Goal: Transaction & Acquisition: Purchase product/service

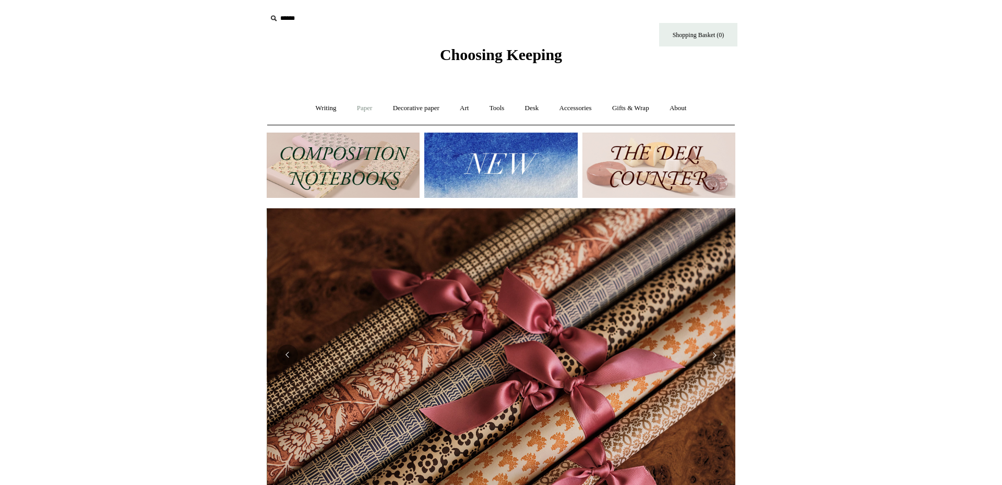
scroll to position [0, 937]
click at [318, 106] on link "Writing +" at bounding box center [326, 108] width 40 height 28
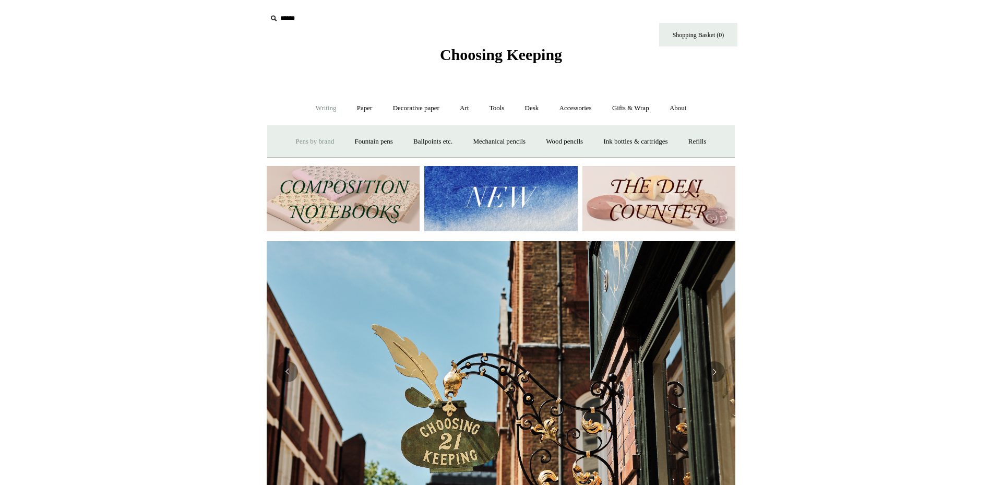
scroll to position [0, 469]
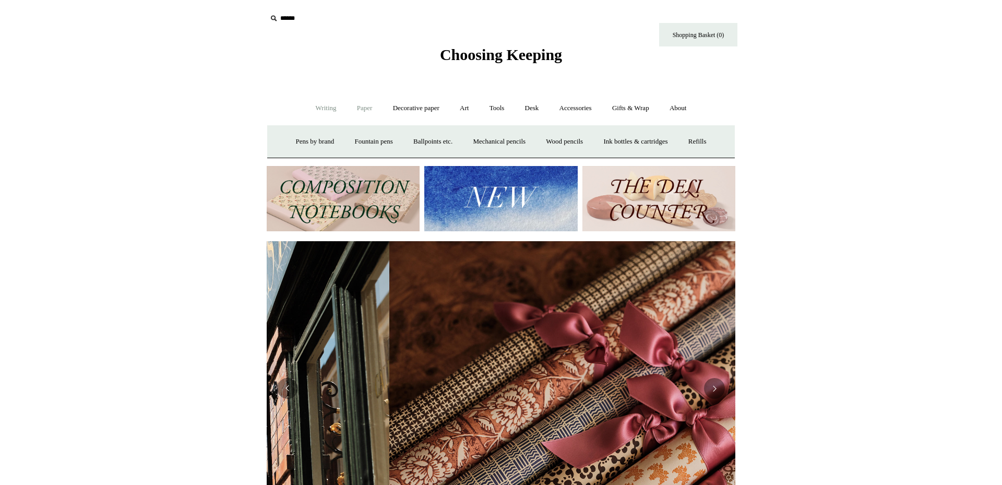
click at [360, 109] on link "Paper +" at bounding box center [365, 108] width 34 height 28
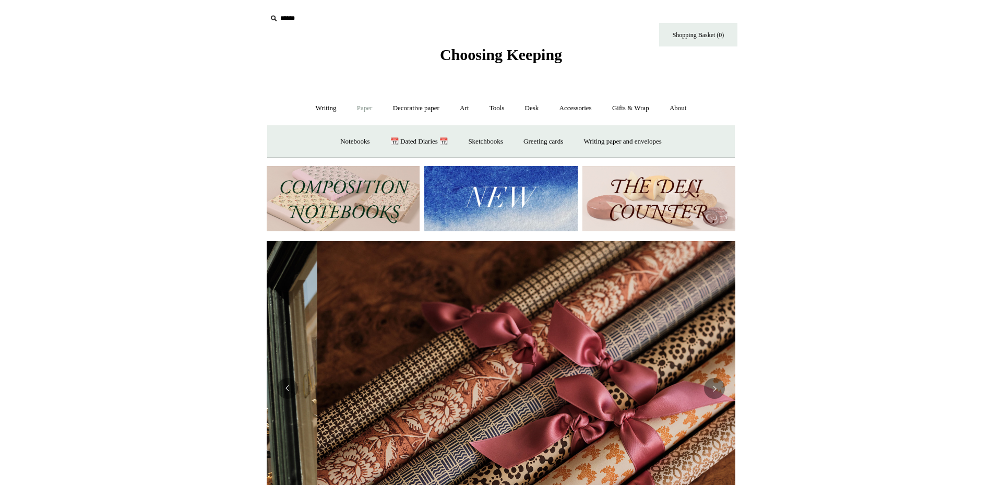
scroll to position [0, 937]
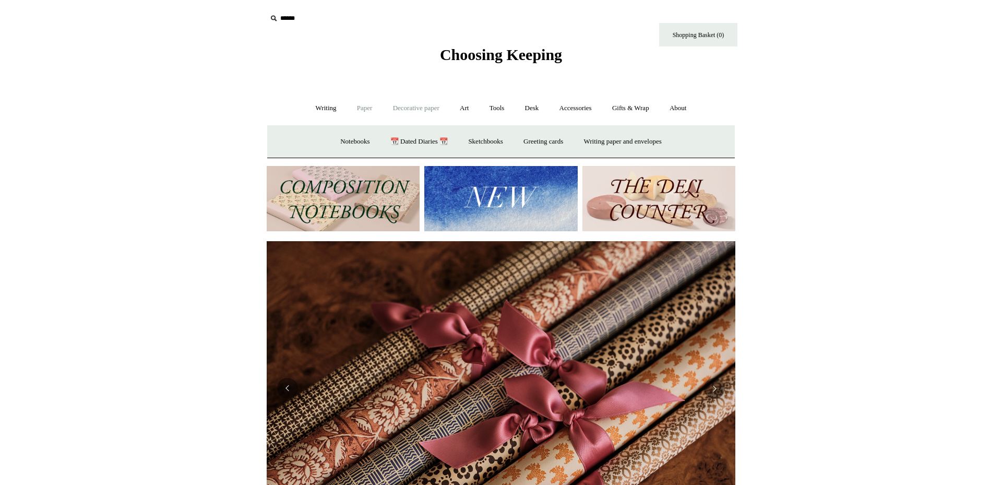
click at [411, 109] on link "Decorative paper +" at bounding box center [416, 108] width 65 height 28
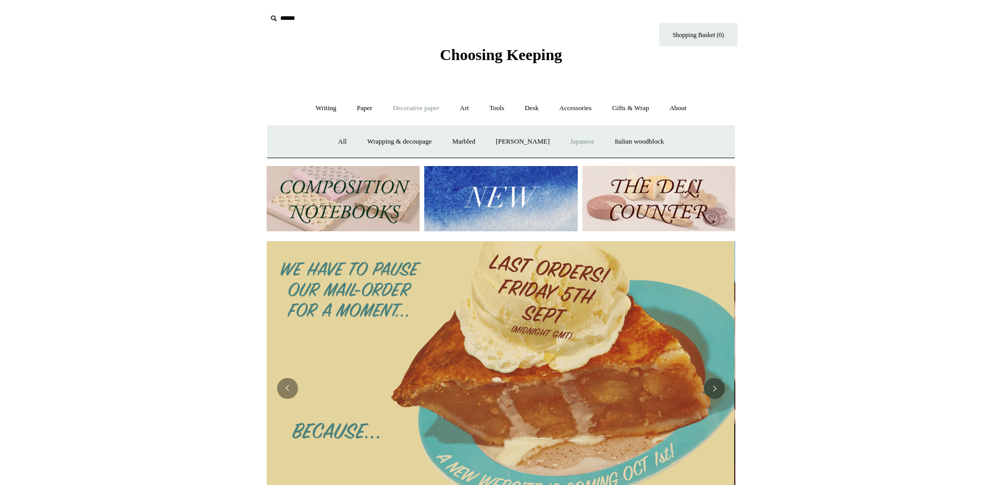
scroll to position [0, 0]
click at [589, 140] on link "Japanese" at bounding box center [581, 142] width 43 height 28
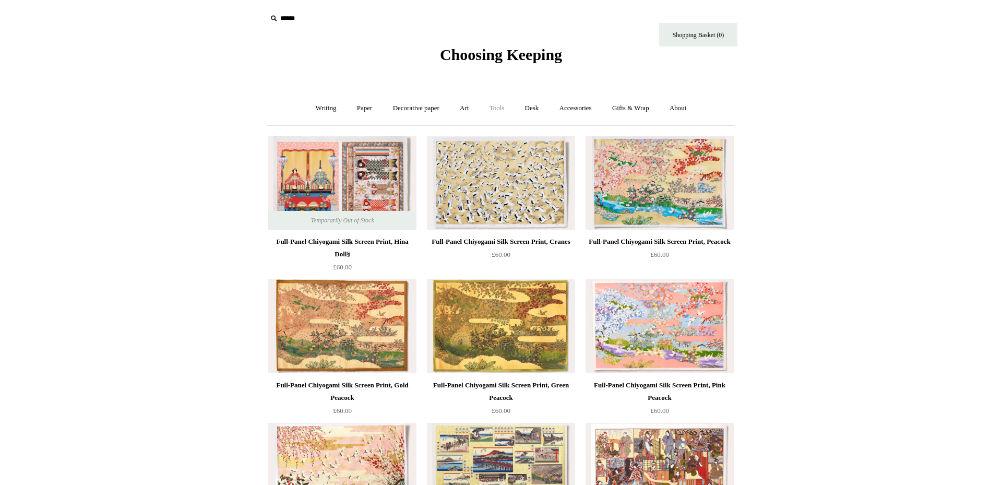
click at [497, 109] on link "Tools +" at bounding box center [497, 108] width 34 height 28
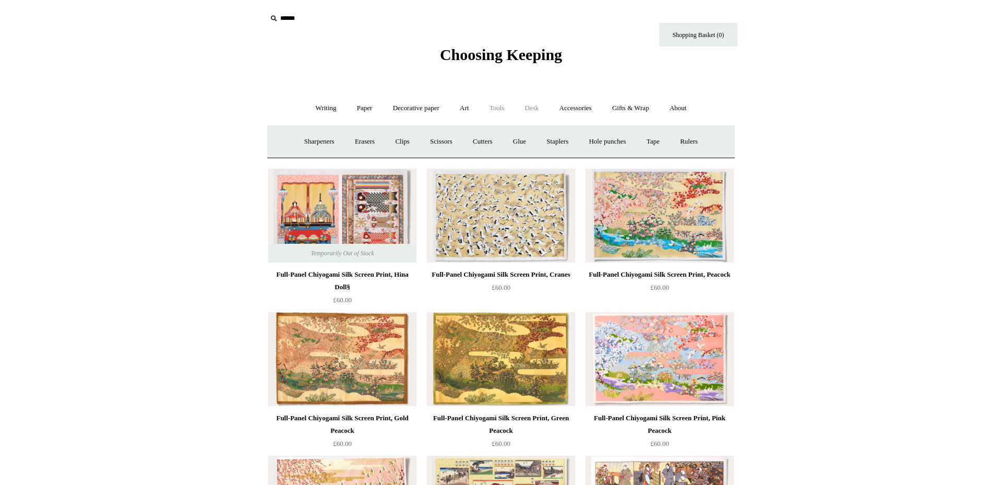
click at [538, 109] on link "Desk +" at bounding box center [532, 108] width 33 height 28
click at [540, 143] on link "Desk Accessories" at bounding box center [545, 142] width 66 height 28
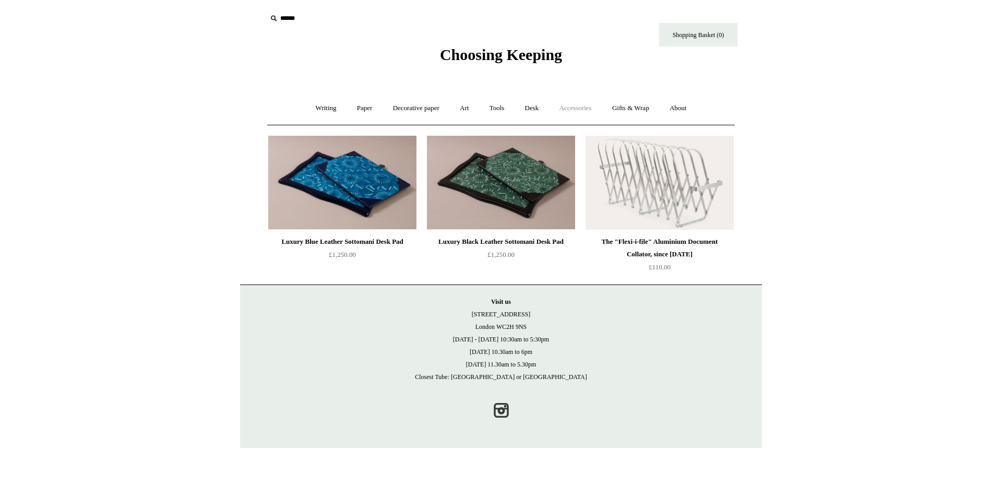
click at [579, 109] on link "Accessories +" at bounding box center [575, 108] width 51 height 28
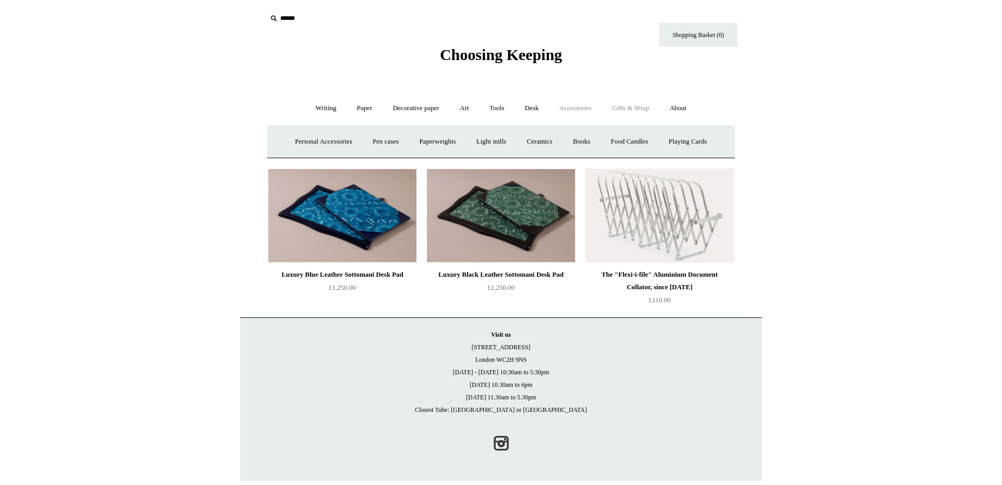
click at [637, 107] on link "Gifts & Wrap +" at bounding box center [631, 108] width 56 height 28
click at [318, 141] on link "Greeting cards +" at bounding box center [318, 142] width 58 height 28
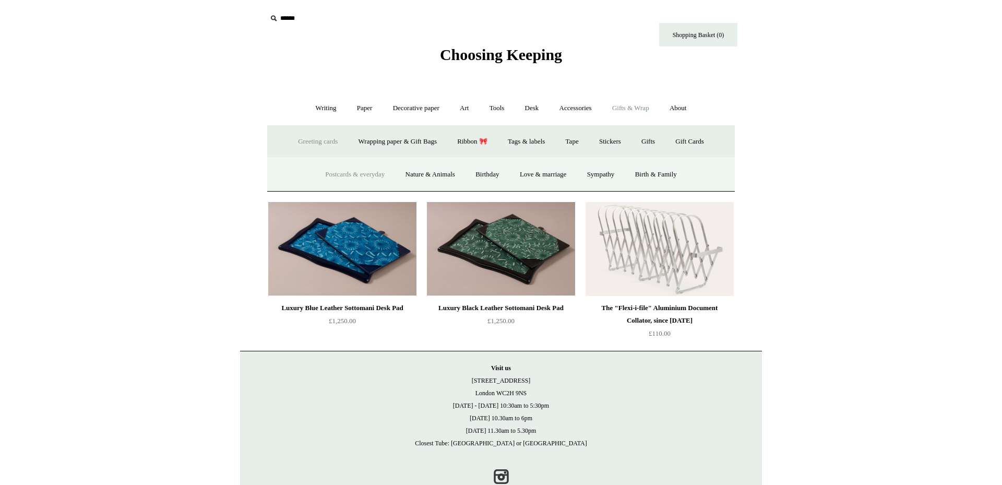
click at [355, 173] on link "Postcards & everyday" at bounding box center [355, 175] width 78 height 28
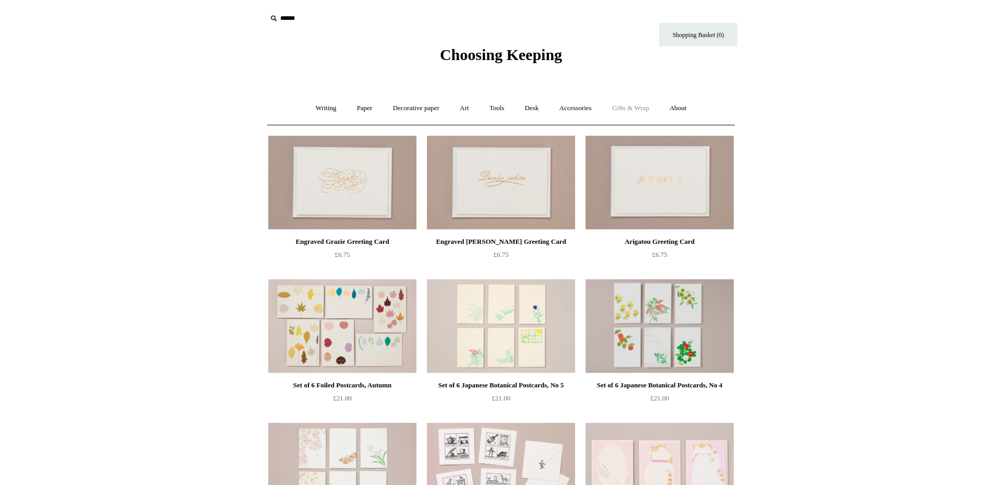
click at [637, 109] on link "Gifts & Wrap +" at bounding box center [631, 108] width 56 height 28
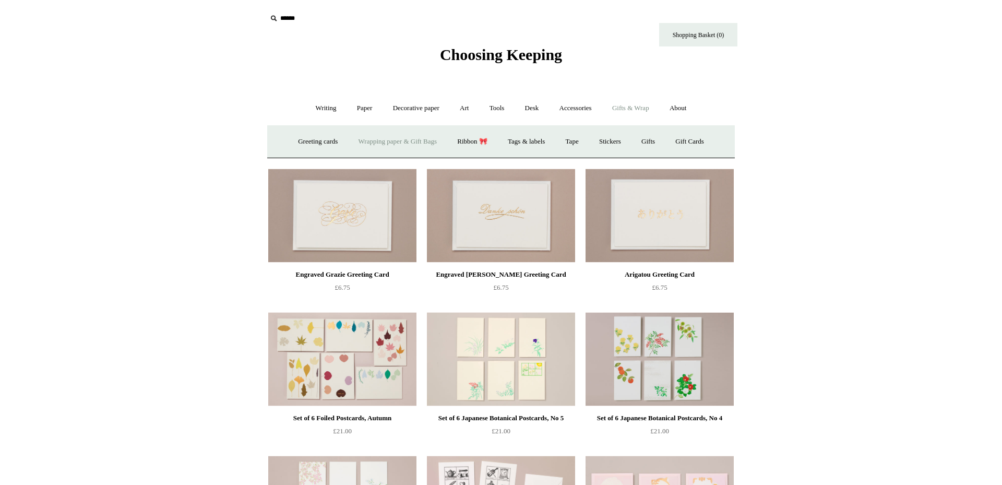
click at [376, 144] on link "Wrapping paper & Gift Bags" at bounding box center [397, 142] width 97 height 28
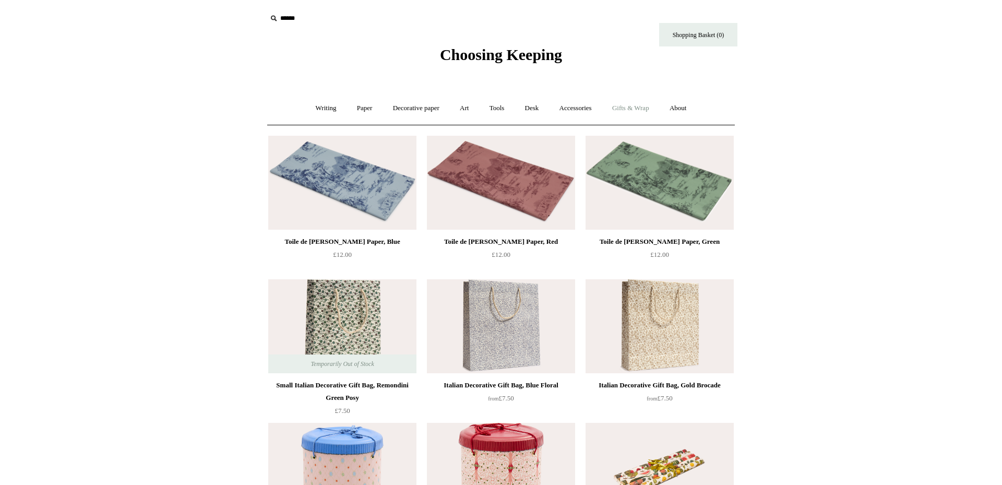
click at [630, 109] on link "Gifts & Wrap +" at bounding box center [631, 108] width 56 height 28
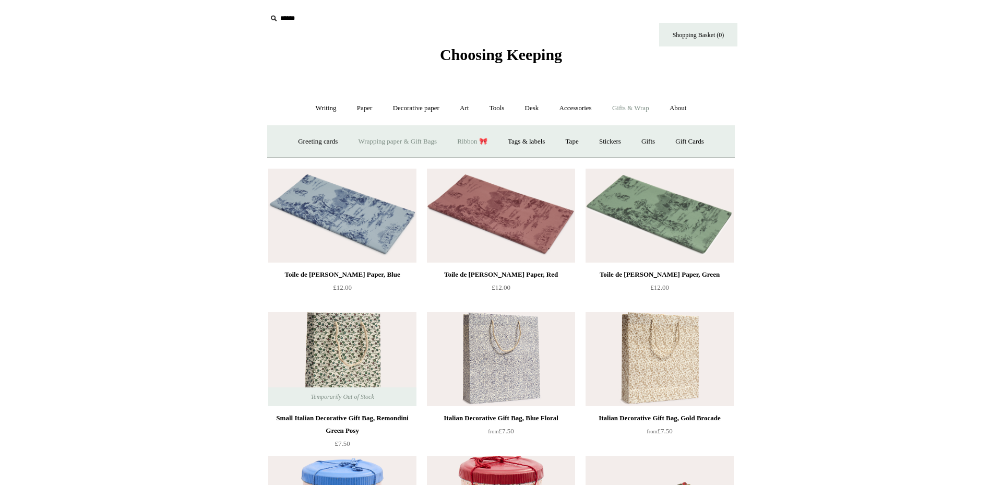
click at [468, 141] on link "Ribbon 🎀" at bounding box center [472, 142] width 49 height 28
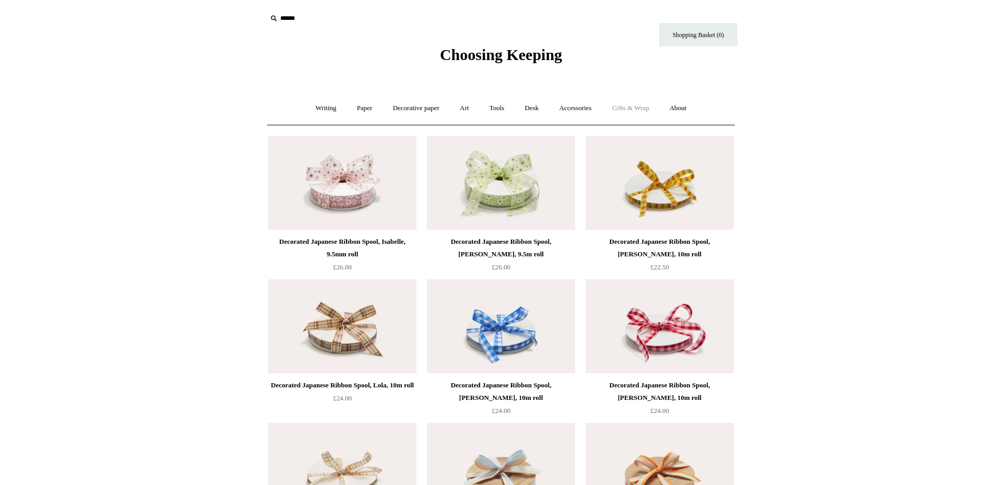
click at [646, 107] on link "Gifts & Wrap +" at bounding box center [631, 108] width 56 height 28
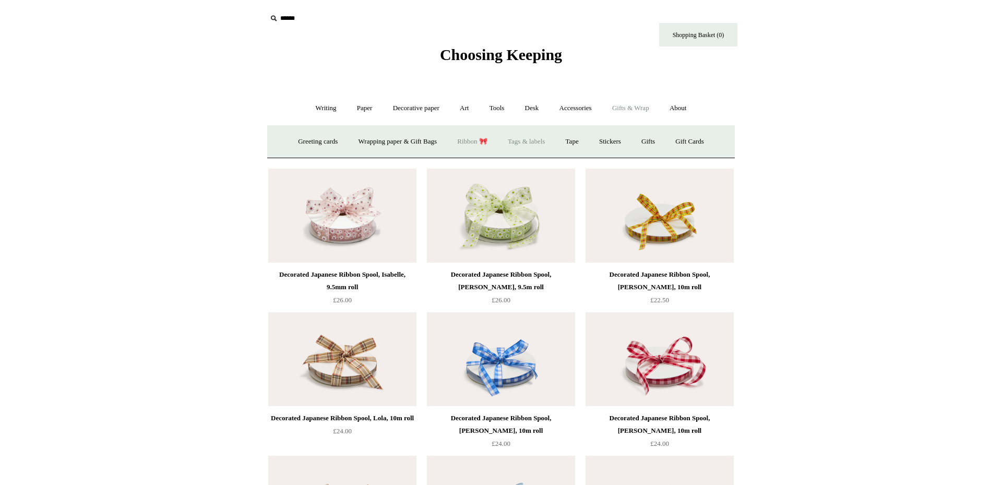
click at [533, 140] on link "Tags & labels" at bounding box center [526, 142] width 56 height 28
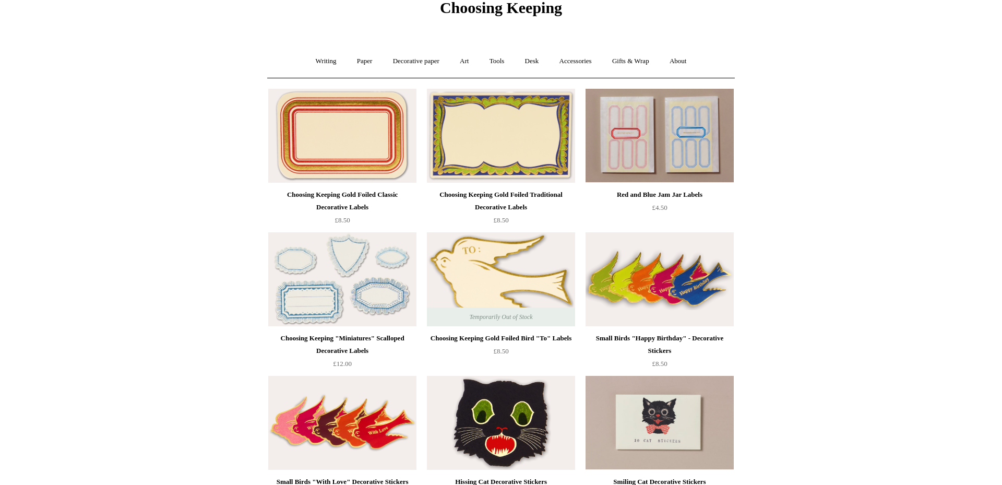
scroll to position [42, 0]
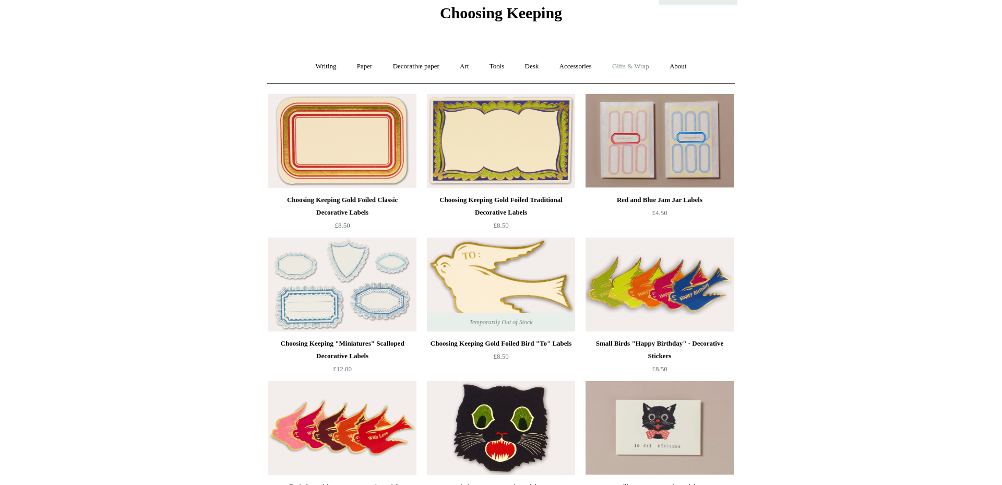
click at [649, 65] on link "Gifts & Wrap +" at bounding box center [631, 67] width 56 height 28
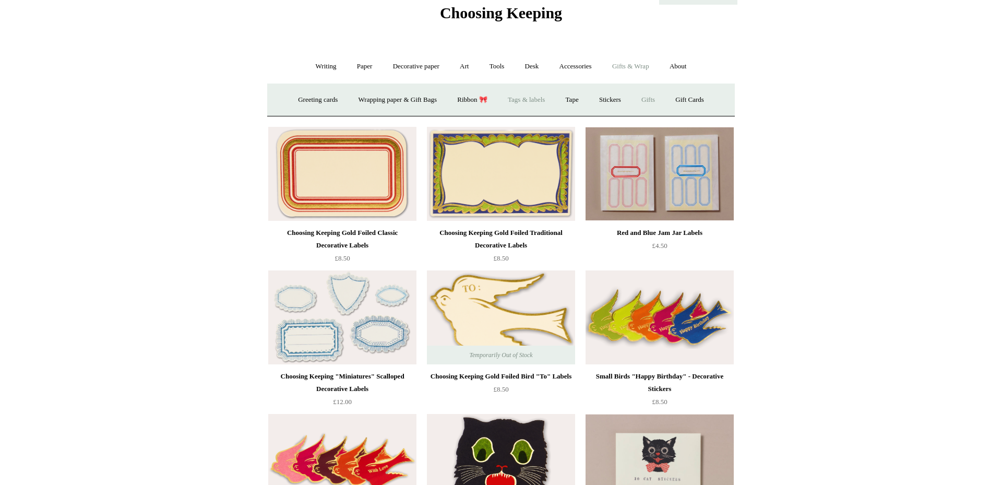
click at [655, 100] on link "Gifts +" at bounding box center [648, 100] width 32 height 28
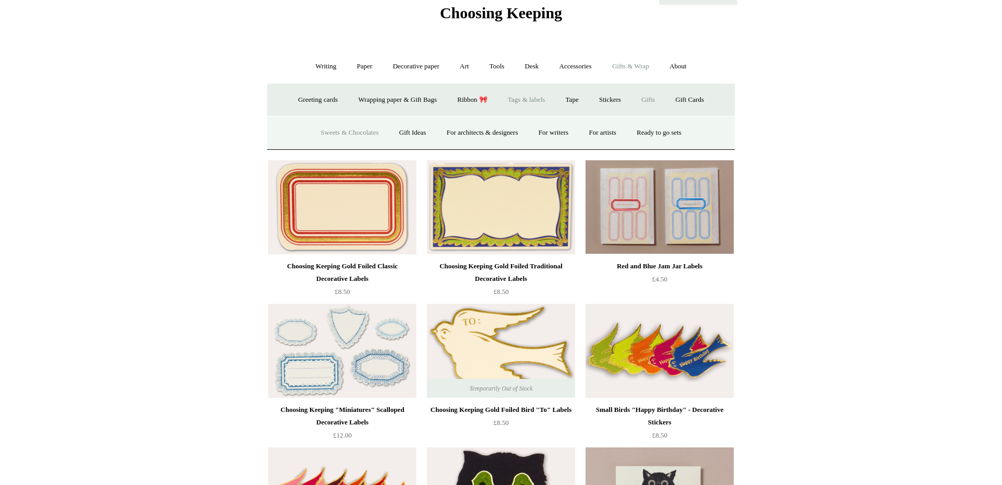
click at [330, 132] on link "Sweets & Chocolates" at bounding box center [349, 133] width 77 height 28
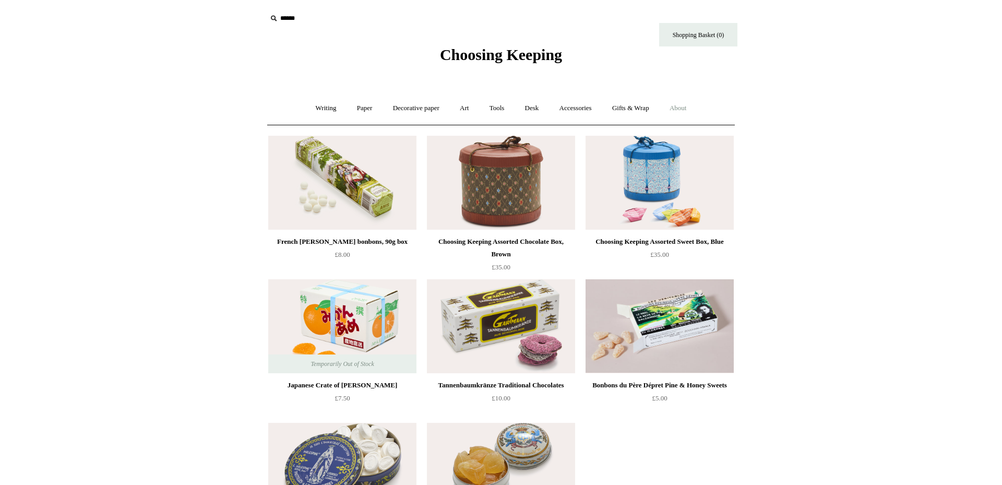
click at [689, 110] on link "About +" at bounding box center [678, 108] width 36 height 28
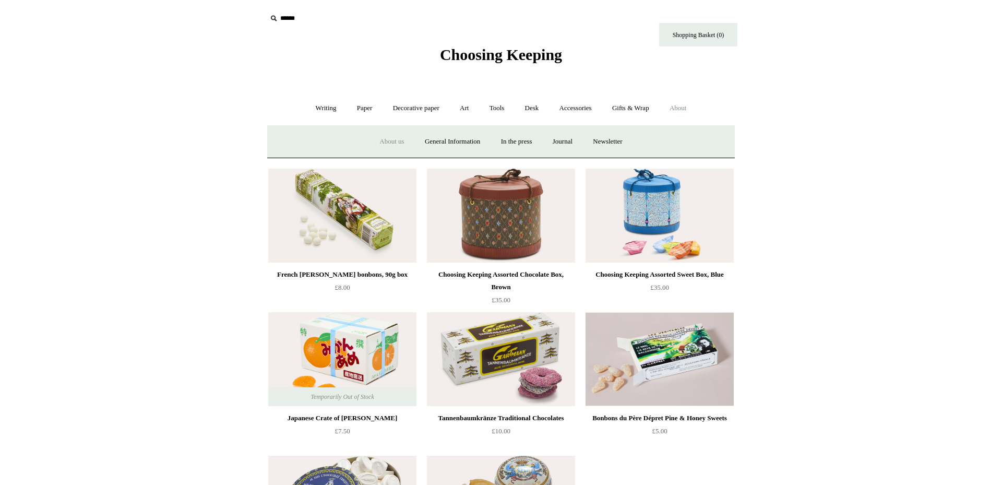
click at [388, 143] on link "About us" at bounding box center [391, 142] width 43 height 28
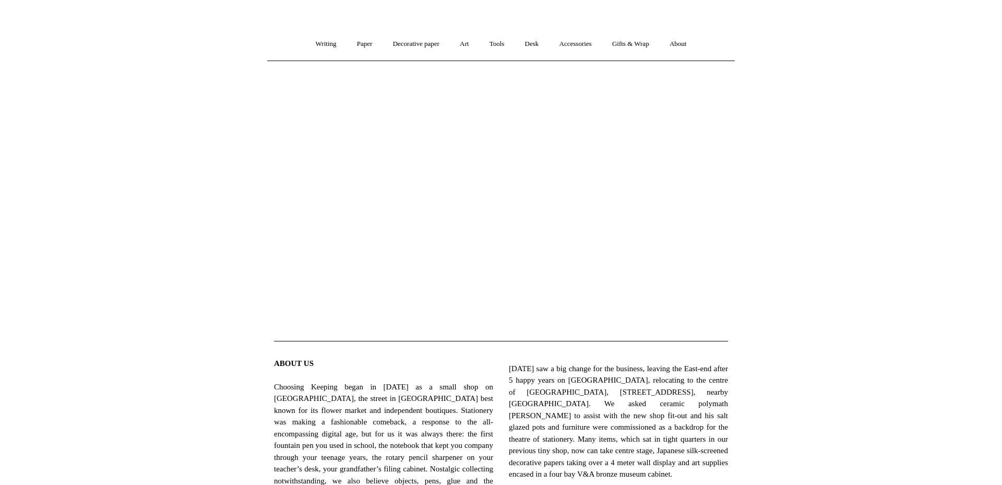
scroll to position [30, 0]
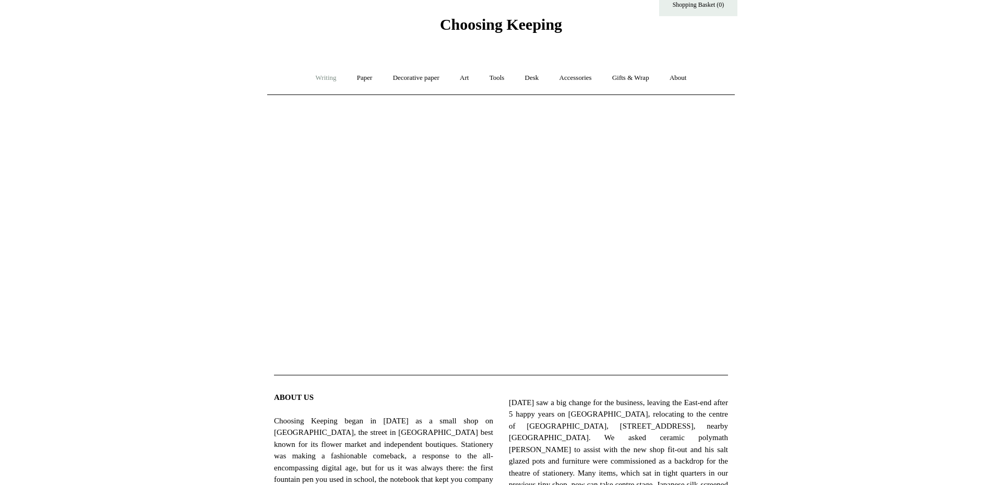
click at [314, 78] on link "Writing +" at bounding box center [326, 78] width 40 height 28
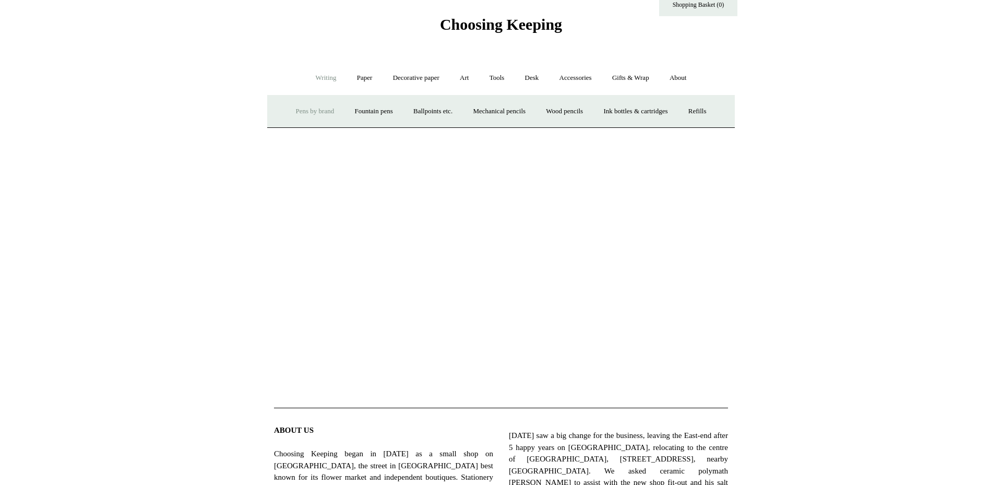
click at [310, 109] on link "Pens by brand +" at bounding box center [314, 112] width 57 height 28
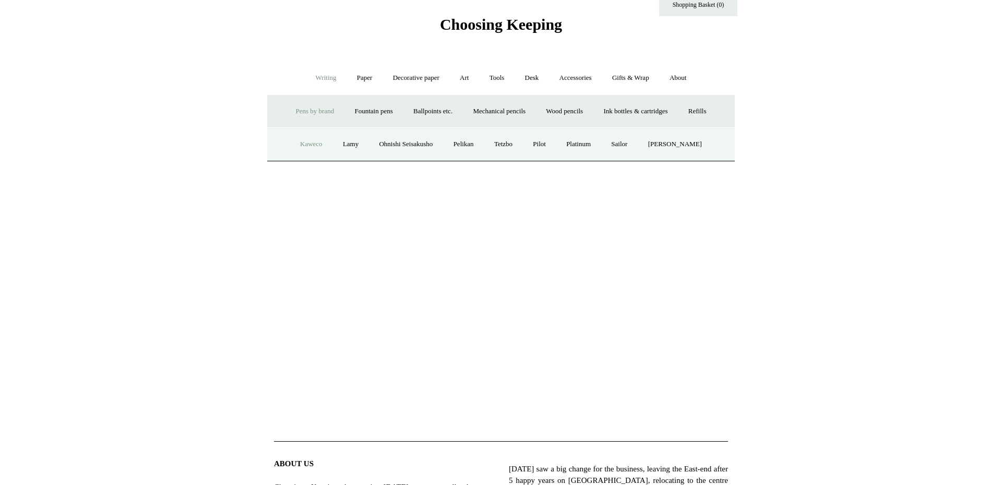
click at [311, 145] on link "Kaweco" at bounding box center [311, 144] width 41 height 28
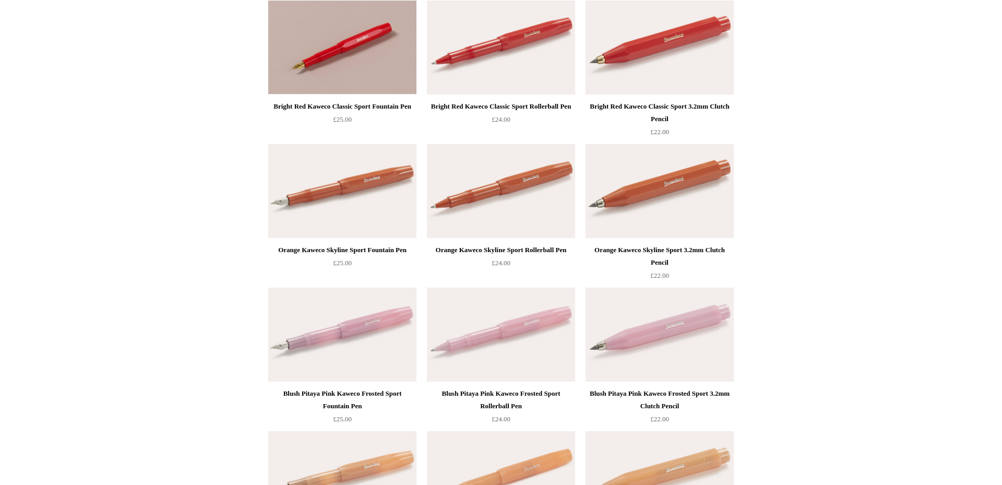
scroll to position [7, 0]
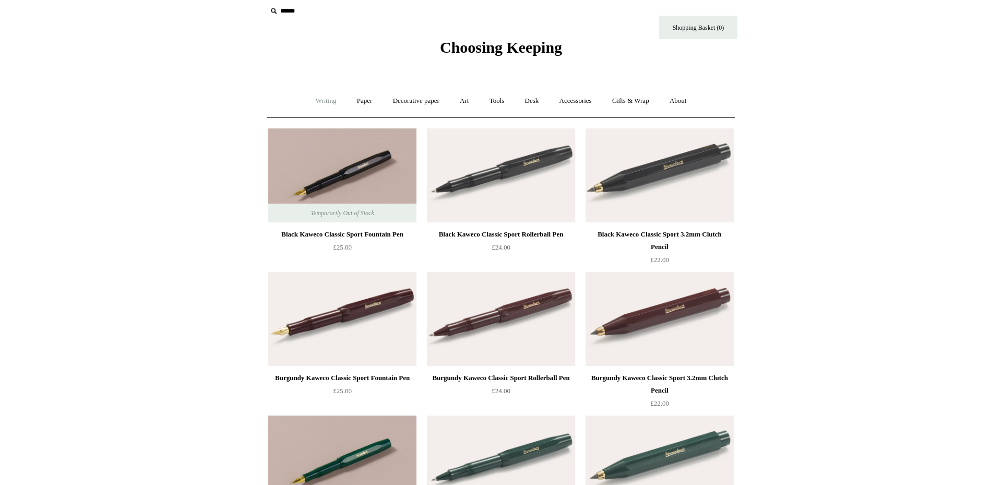
click at [323, 100] on link "Writing +" at bounding box center [326, 101] width 40 height 28
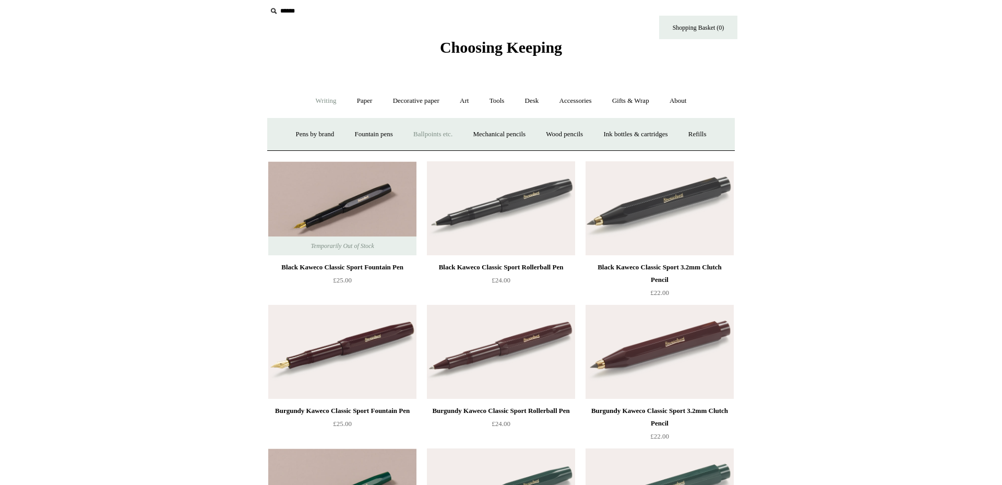
click at [428, 133] on link "Ballpoints etc. +" at bounding box center [433, 135] width 58 height 28
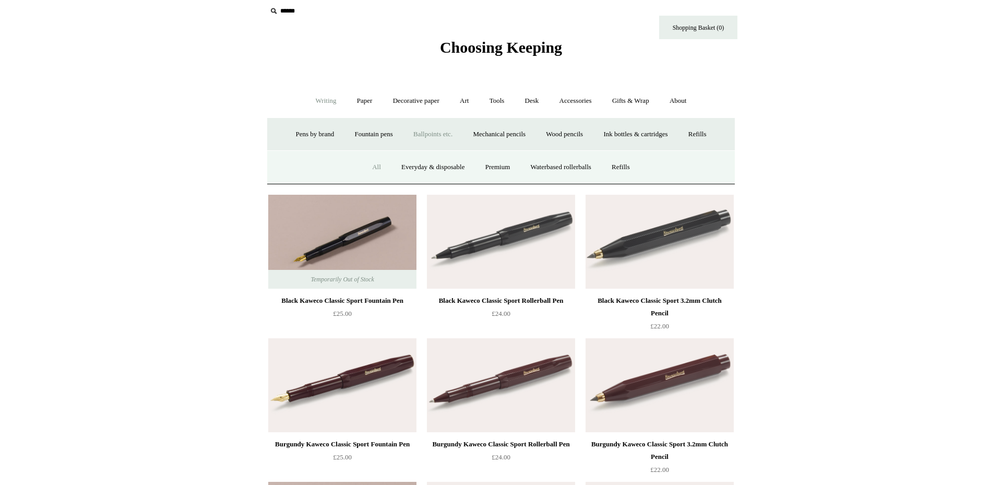
click at [371, 167] on link "All" at bounding box center [377, 167] width 28 height 28
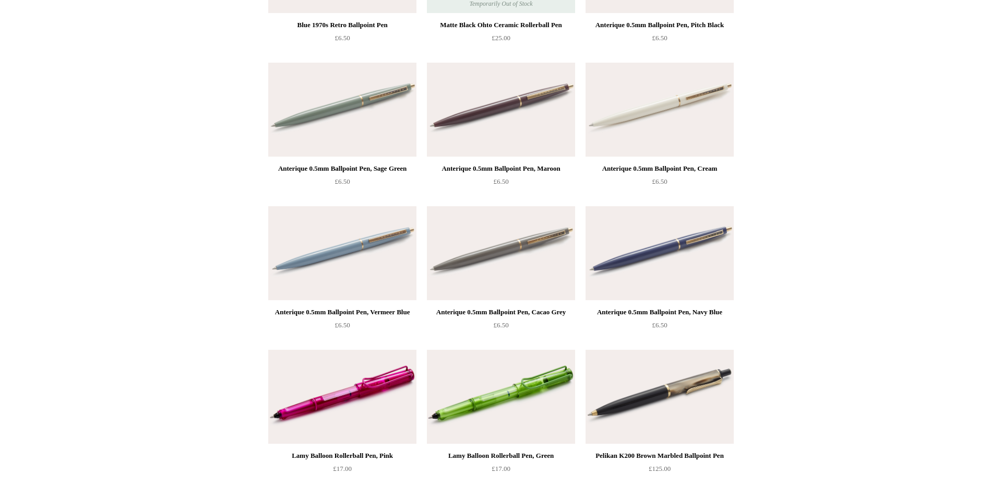
scroll to position [4267, 0]
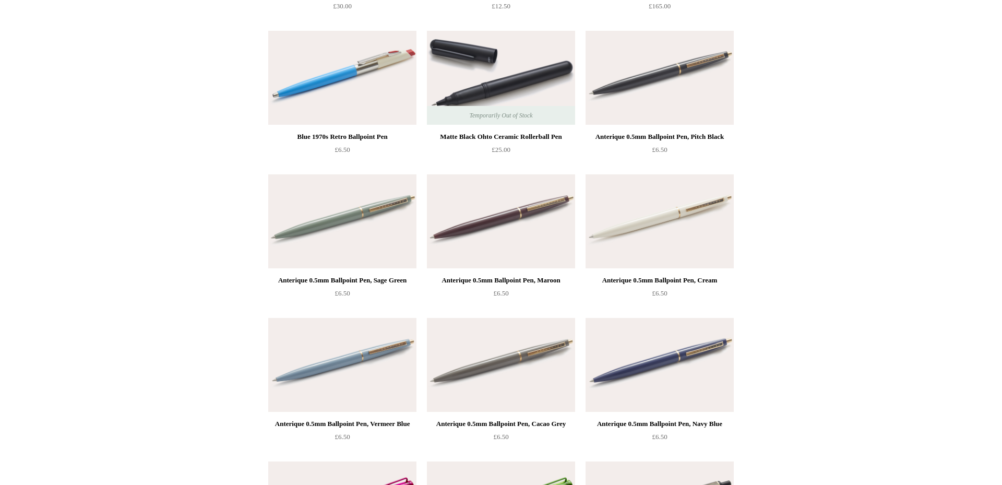
click at [388, 368] on img at bounding box center [342, 365] width 148 height 94
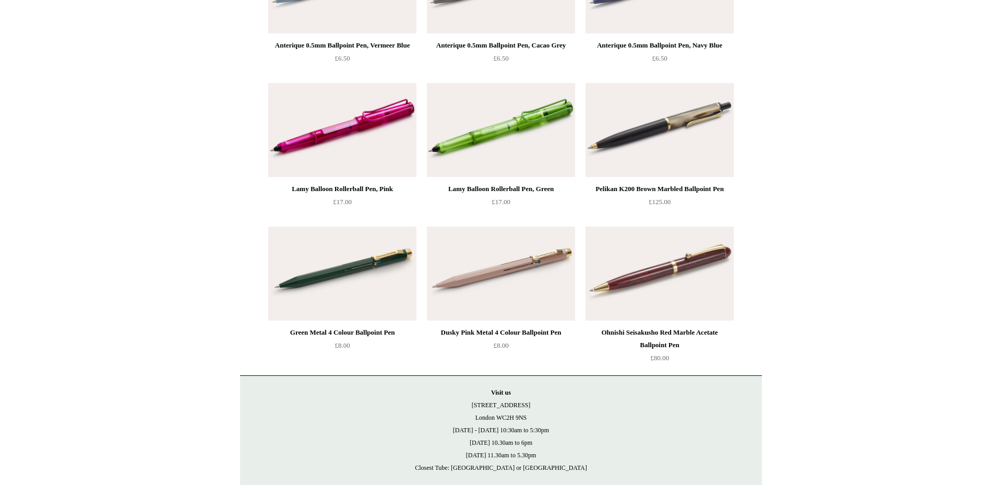
scroll to position [4663, 0]
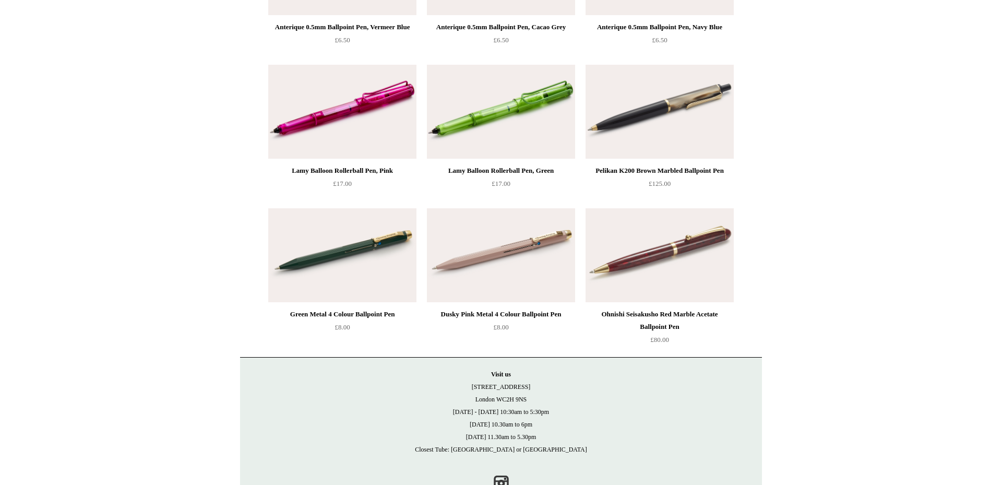
click at [514, 262] on img at bounding box center [501, 255] width 148 height 94
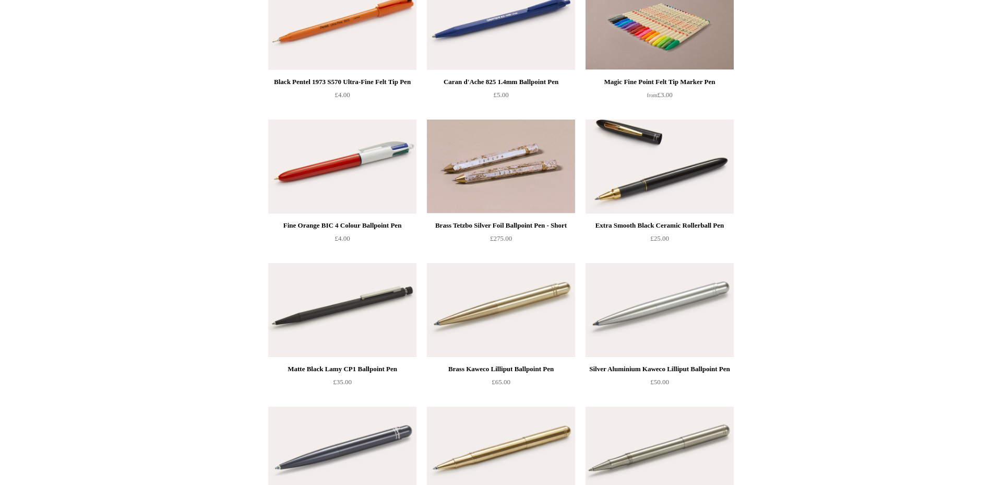
scroll to position [2075, 0]
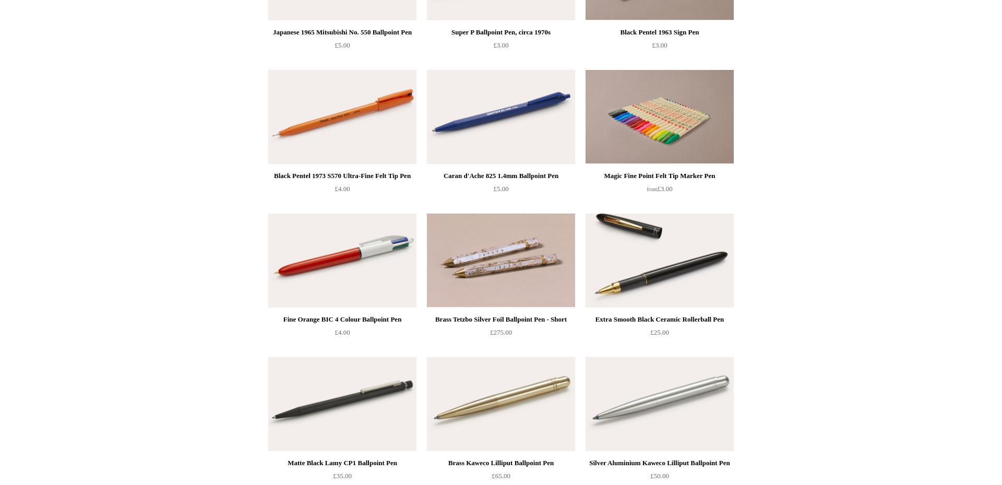
click at [550, 141] on img at bounding box center [501, 117] width 148 height 94
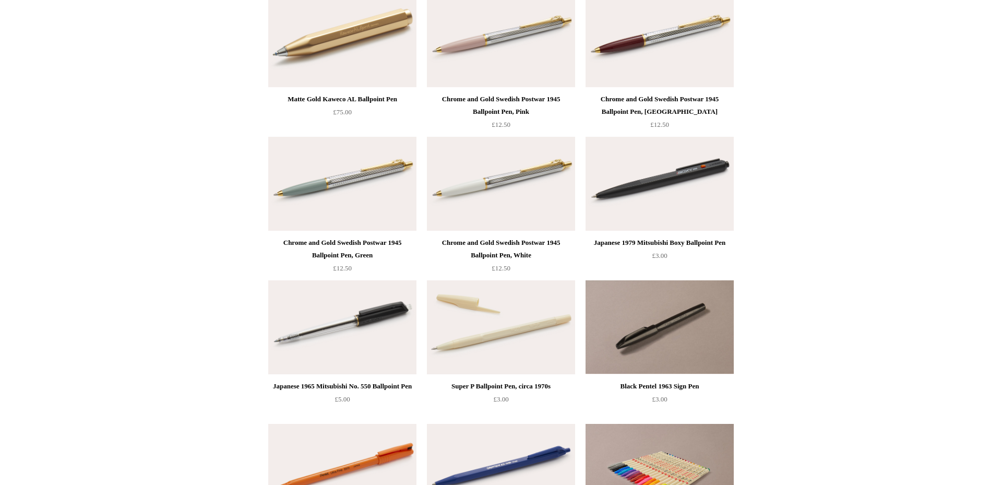
scroll to position [1720, 0]
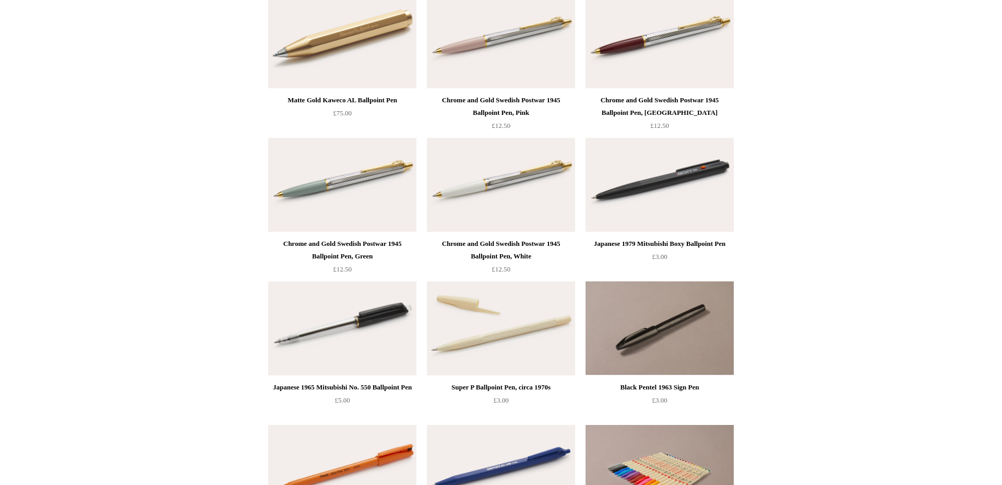
click at [665, 200] on img at bounding box center [660, 185] width 148 height 94
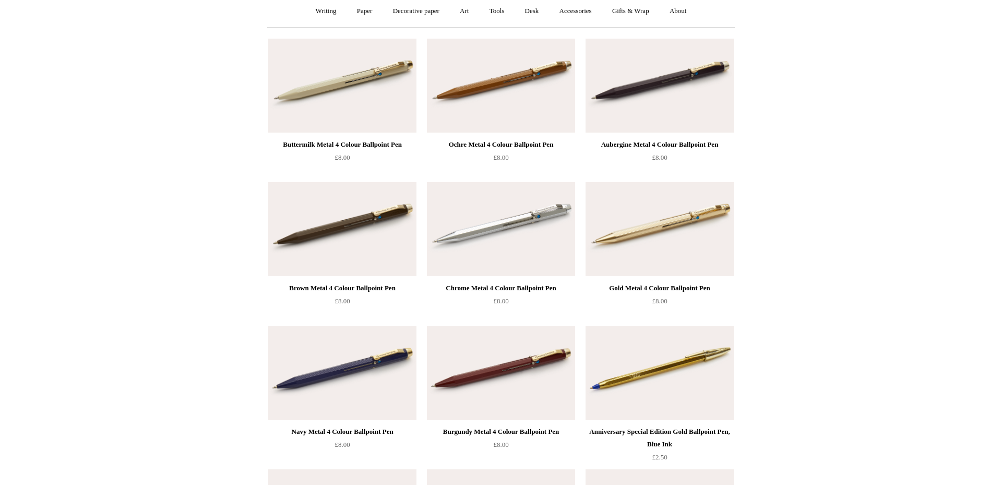
scroll to position [71, 0]
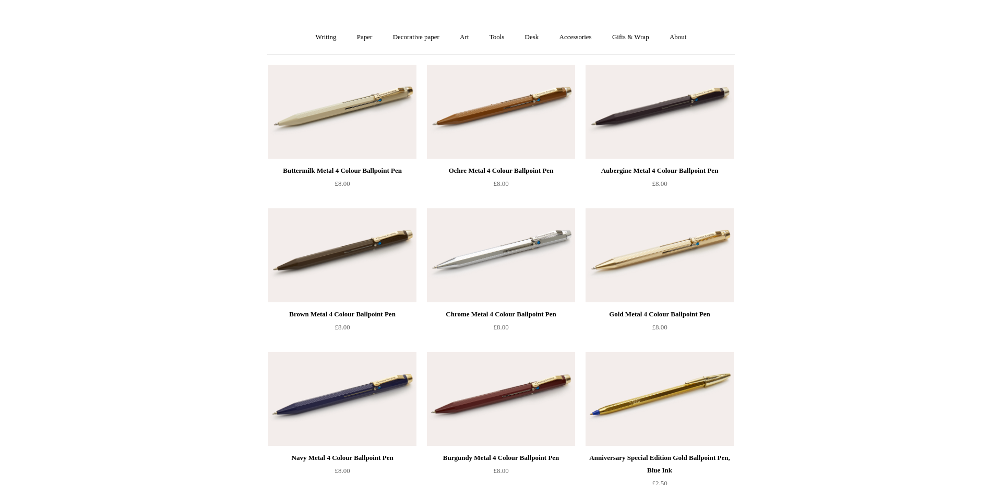
click at [359, 128] on img at bounding box center [342, 112] width 148 height 94
click at [648, 281] on img at bounding box center [660, 255] width 148 height 94
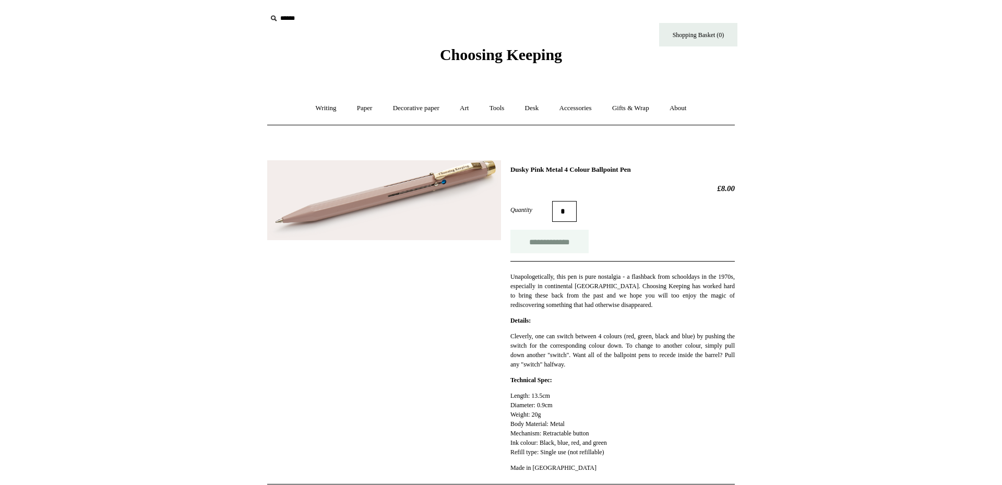
click at [552, 243] on input "**********" at bounding box center [549, 241] width 78 height 23
type input "**********"
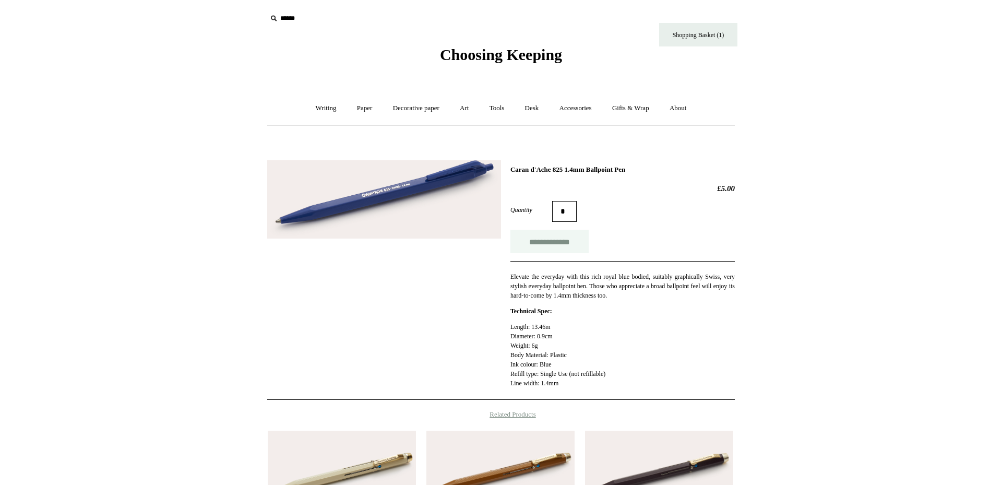
click at [559, 240] on input "**********" at bounding box center [549, 241] width 78 height 23
type input "**********"
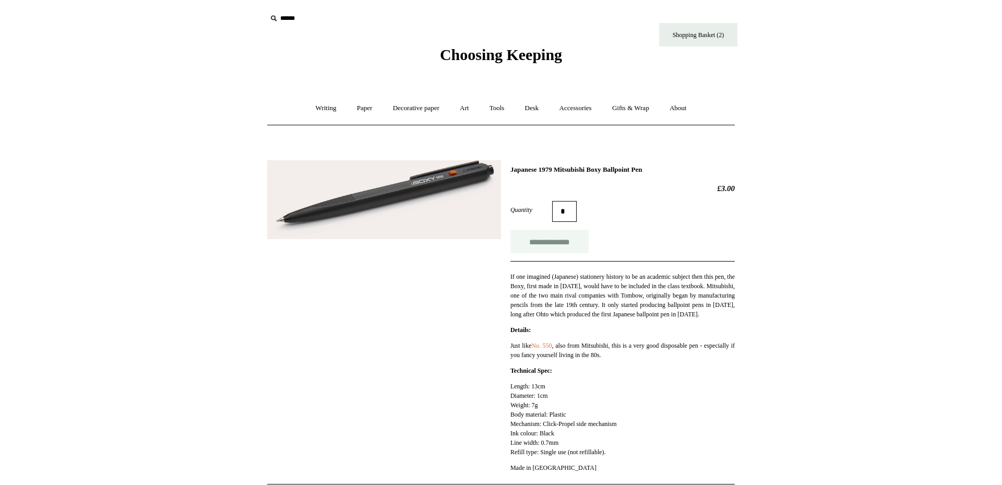
click at [569, 241] on input "**********" at bounding box center [549, 241] width 78 height 23
type input "**********"
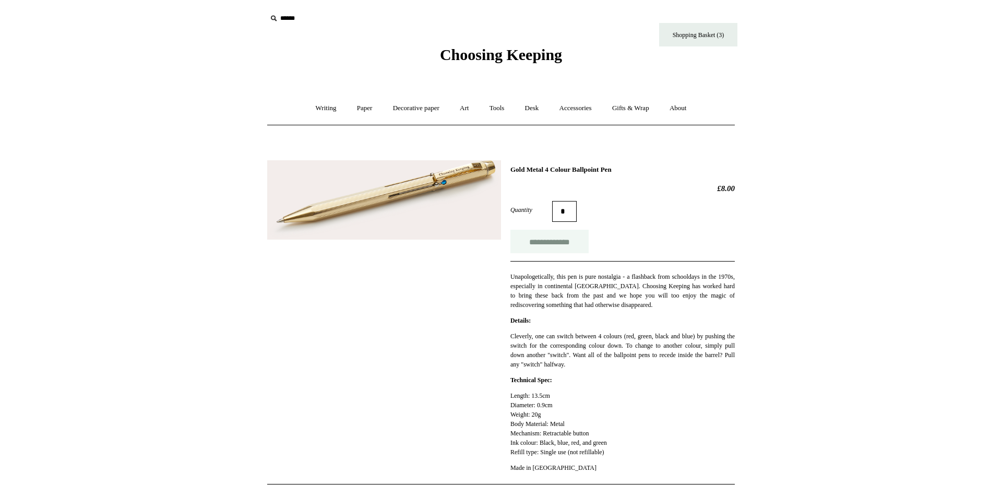
click at [558, 245] on input "**********" at bounding box center [549, 241] width 78 height 23
click at [707, 40] on link "Shopping Basket (4)" at bounding box center [698, 34] width 78 height 23
type input "**********"
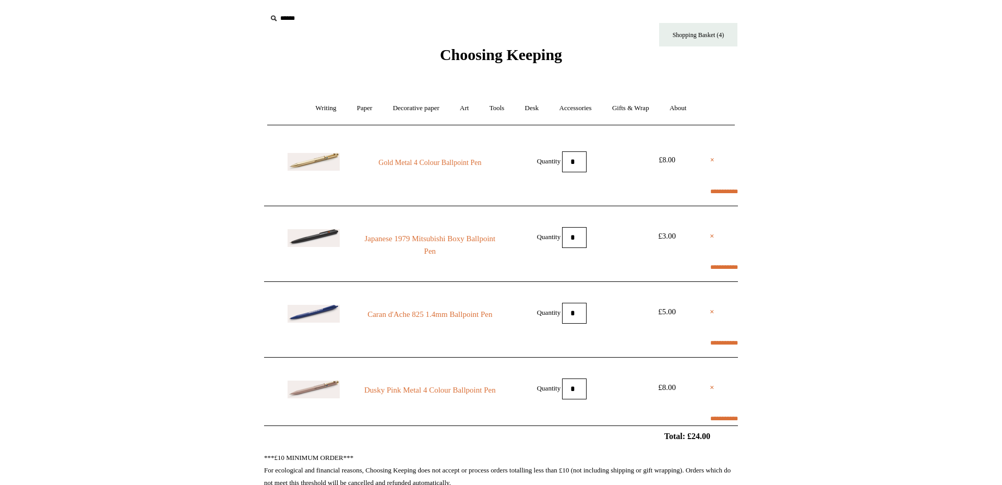
select select "**********"
type input "**********"
